Goal: Find specific page/section: Find specific page/section

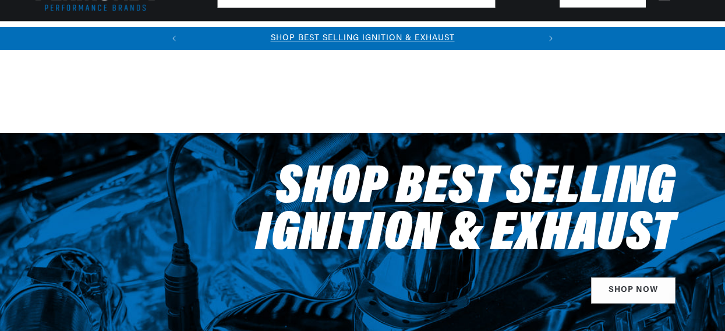
select select "2005"
select select "Ford"
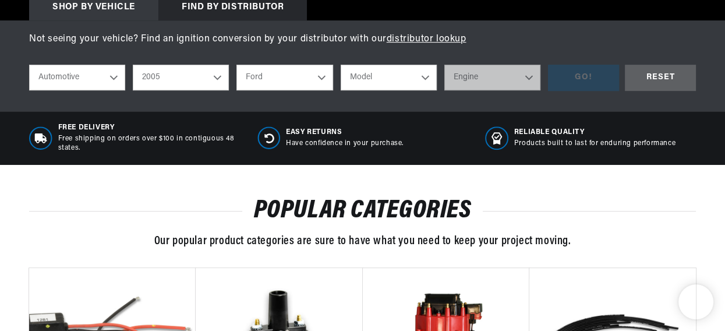
scroll to position [430, 0]
select select "Mustang"
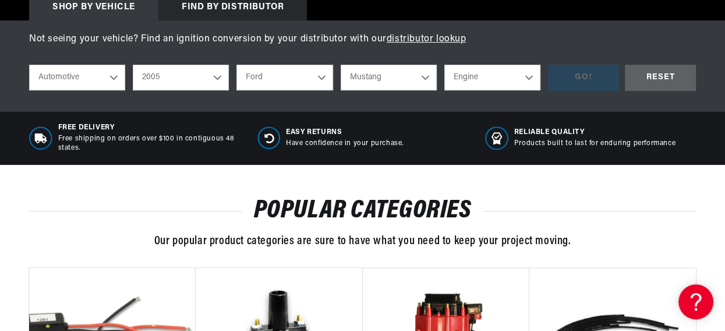
click at [444, 65] on select "Engine 4.0L 4.6L" at bounding box center [492, 78] width 96 height 26
select select "4.0L"
click option "4.0L" at bounding box center [0, 0] width 0 height 0
select select "4.0L"
click at [579, 89] on div "GO!" at bounding box center [583, 78] width 71 height 26
